Goal: Subscribe to service/newsletter

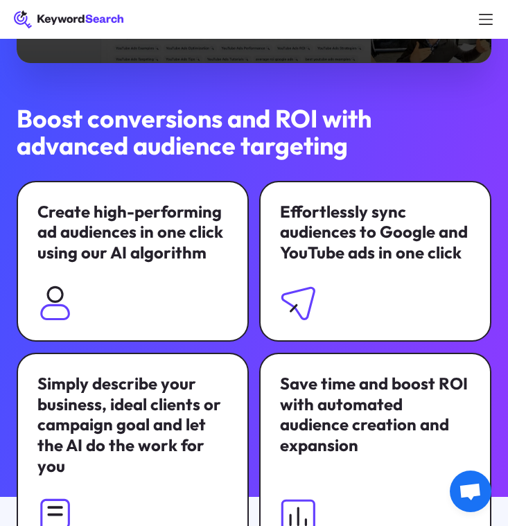
scroll to position [71, 0]
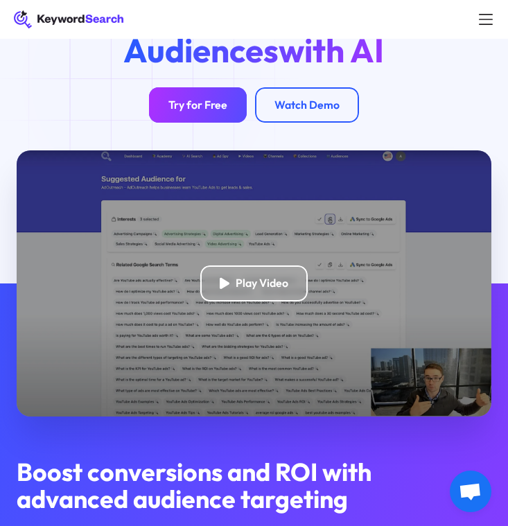
click at [216, 116] on link "Try for Free" at bounding box center [198, 105] width 98 height 36
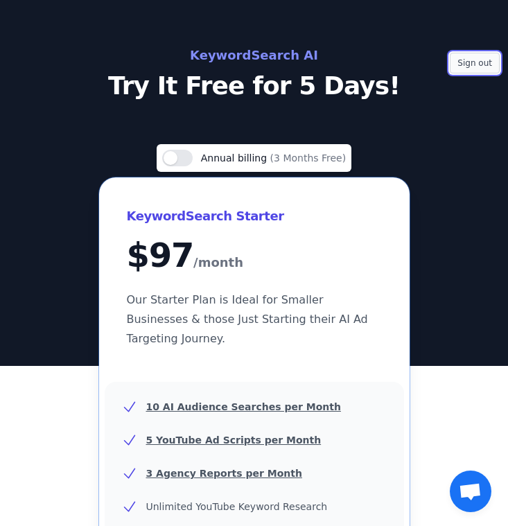
click at [471, 64] on button "Sign out" at bounding box center [475, 63] width 50 height 21
